Goal: Entertainment & Leisure: Consume media (video, audio)

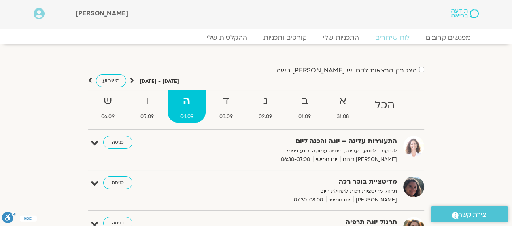
click at [231, 105] on strong "ד" at bounding box center [226, 101] width 38 height 18
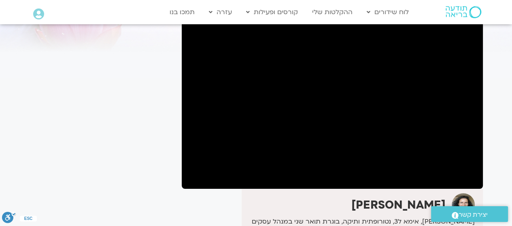
scroll to position [51, 0]
